Goal: Information Seeking & Learning: Learn about a topic

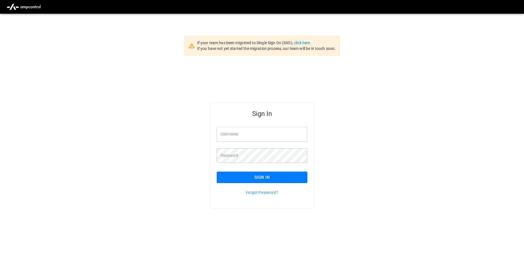
type input "**********"
click at [245, 178] on button "Sign In" at bounding box center [262, 178] width 91 height 12
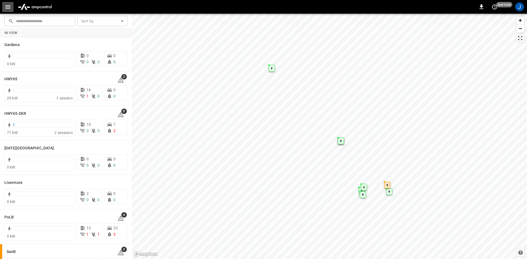
click at [5, 6] on icon "button" at bounding box center [7, 7] width 7 height 7
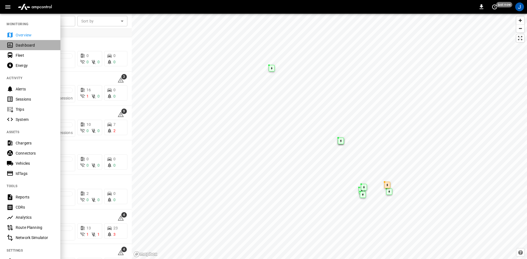
click at [16, 46] on div "Dashboard" at bounding box center [35, 45] width 38 height 5
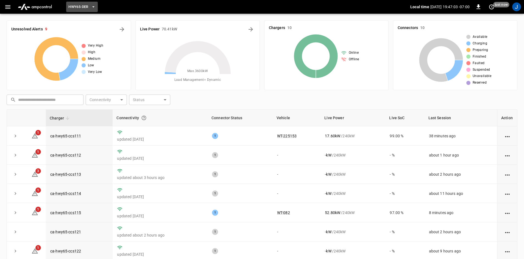
click at [79, 7] on span "HWY65-DER" at bounding box center [78, 7] width 20 height 6
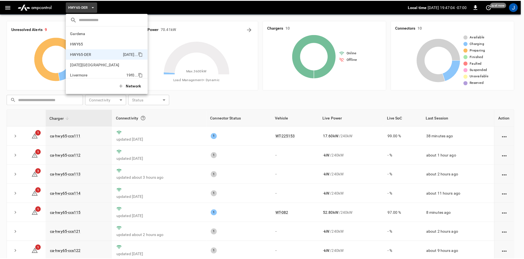
scroll to position [19, 0]
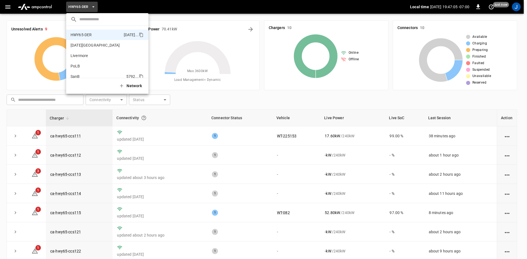
click at [82, 75] on p "SanB" at bounding box center [98, 76] width 54 height 5
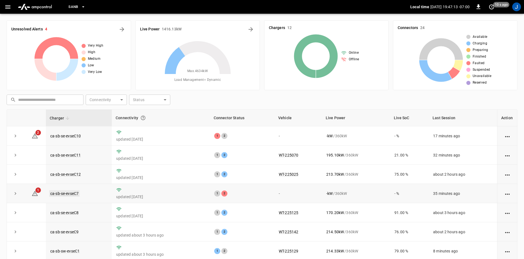
click at [58, 192] on link "ca-sb-se-evseC7" at bounding box center [64, 194] width 30 height 7
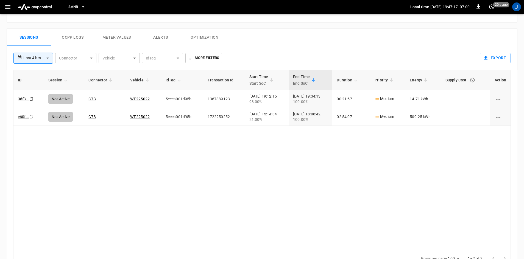
scroll to position [247, 0]
click at [4, 4] on button "button" at bounding box center [7, 7] width 11 height 10
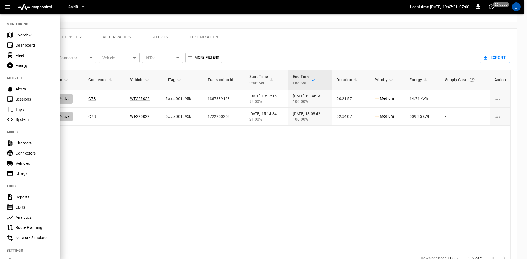
click at [170, 143] on div at bounding box center [263, 129] width 527 height 259
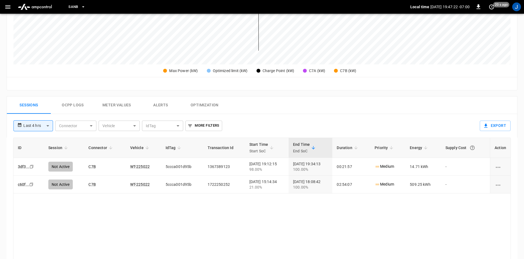
scroll to position [165, 0]
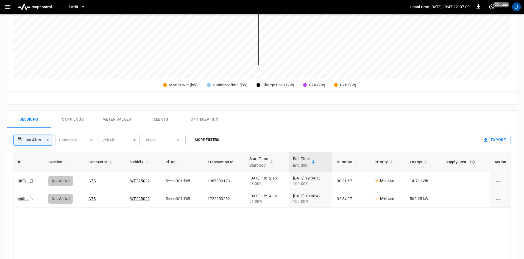
click at [7, 9] on icon "button" at bounding box center [7, 7] width 7 height 7
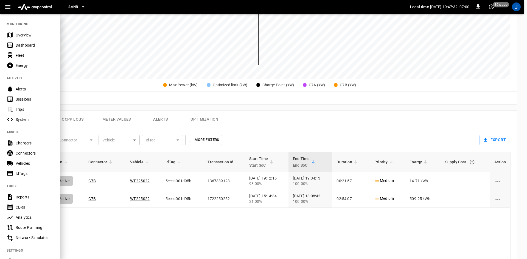
click at [142, 89] on div at bounding box center [263, 129] width 527 height 259
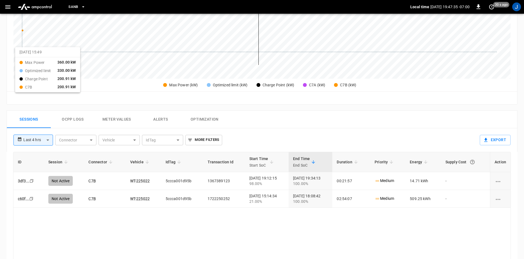
scroll to position [0, 0]
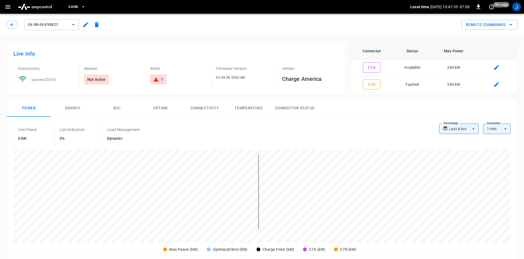
click at [10, 18] on div "ca-sb-se-evseC7" at bounding box center [53, 23] width 98 height 15
click at [12, 22] on icon "button" at bounding box center [11, 24] width 5 height 5
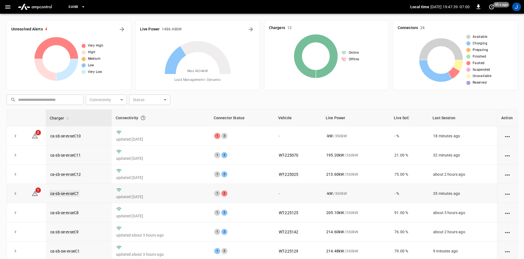
click at [65, 193] on link "ca-sb-se-evseC7" at bounding box center [64, 194] width 30 height 7
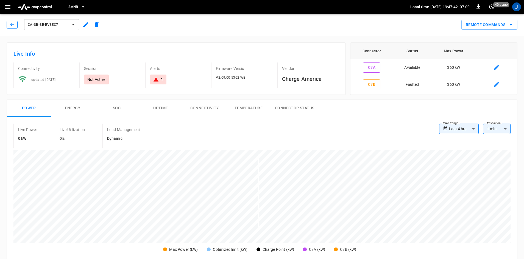
click at [10, 23] on icon "button" at bounding box center [11, 24] width 5 height 5
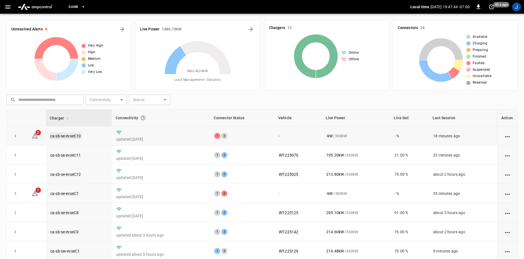
click at [72, 133] on link "ca-sb-se-evseC10" at bounding box center [65, 136] width 33 height 7
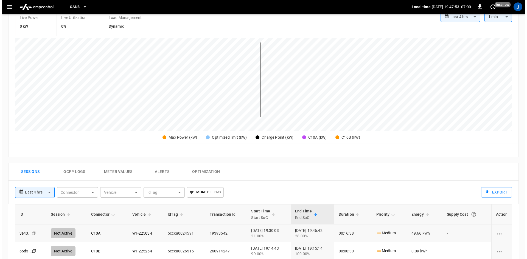
scroll to position [110, 0]
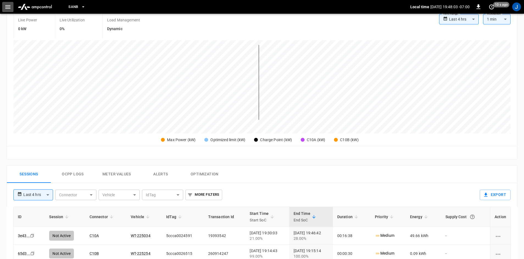
click at [9, 7] on icon "button" at bounding box center [7, 7] width 5 height 4
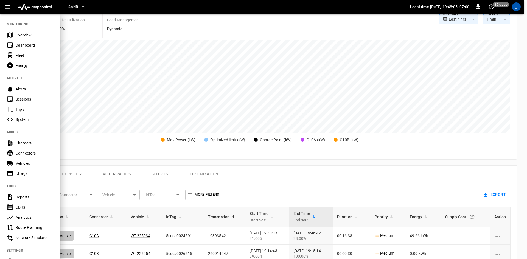
click at [20, 51] on nav "MONITORING Overview Dashboard Fleet Energy ACTIVITY Alerts Sessions Trips Syste…" at bounding box center [30, 156] width 60 height 286
click at [20, 48] on div "Dashboard" at bounding box center [30, 45] width 60 height 10
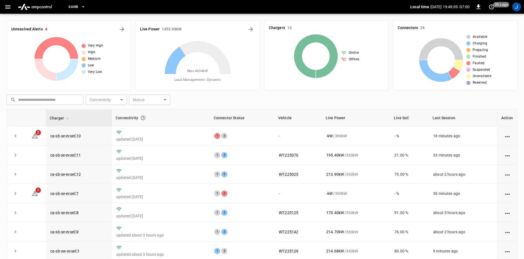
click at [8, 7] on icon "button" at bounding box center [7, 7] width 5 height 4
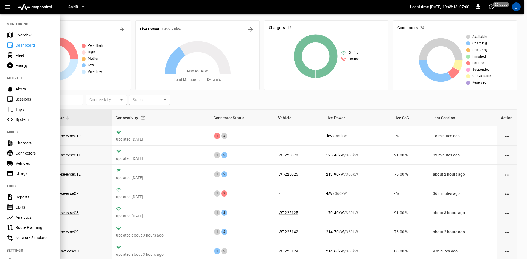
click at [91, 191] on div at bounding box center [263, 129] width 527 height 259
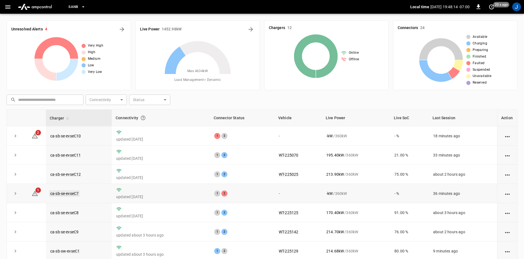
click at [67, 195] on link "ca-sb-se-evseC7" at bounding box center [64, 194] width 30 height 7
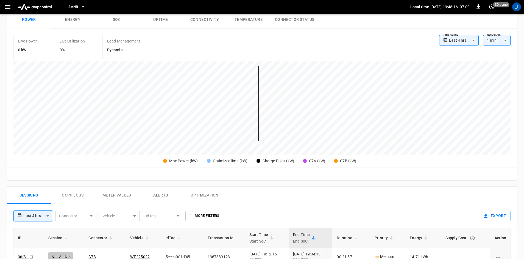
scroll to position [165, 0]
